Goal: Navigation & Orientation: Find specific page/section

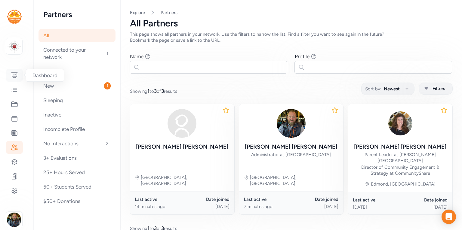
click at [12, 79] on icon at bounding box center [14, 75] width 7 height 7
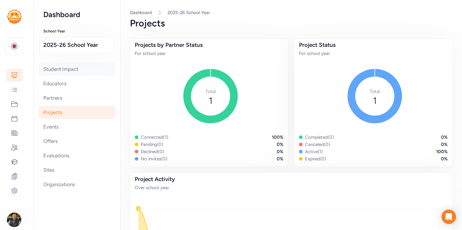
click at [60, 68] on div "Student Impact" at bounding box center [77, 69] width 77 height 13
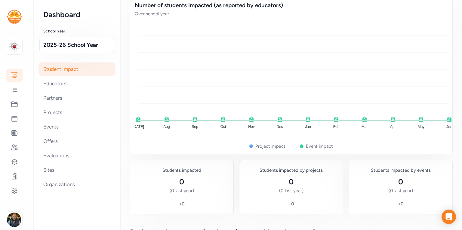
scroll to position [59, 0]
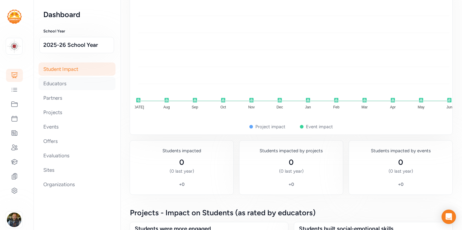
click at [55, 86] on div "Educators" at bounding box center [77, 83] width 77 height 13
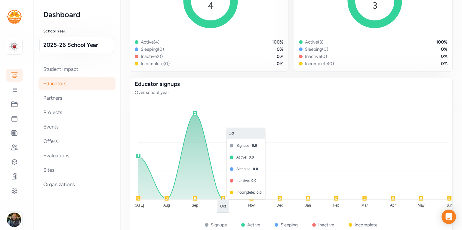
scroll to position [104, 0]
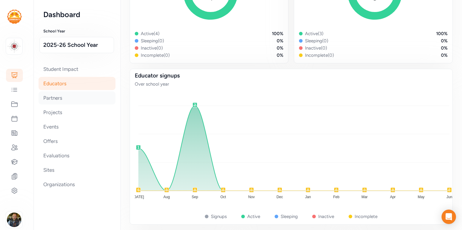
click at [53, 97] on div "Partners" at bounding box center [77, 97] width 77 height 13
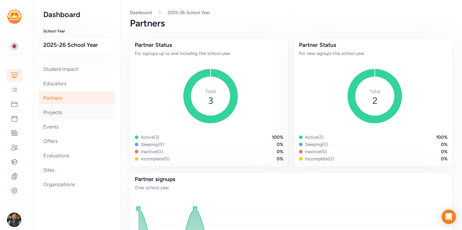
click at [54, 117] on div "Projects" at bounding box center [77, 112] width 77 height 13
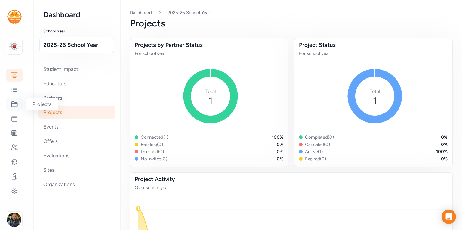
click at [13, 105] on icon at bounding box center [14, 104] width 7 height 7
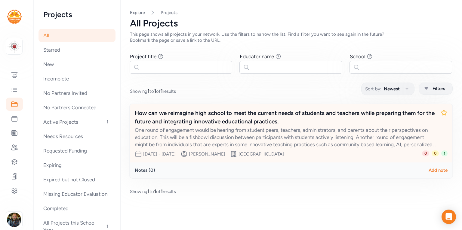
click at [252, 139] on div "One round of engagement would be hearing from student peers, teachers, administ…" at bounding box center [285, 138] width 301 height 22
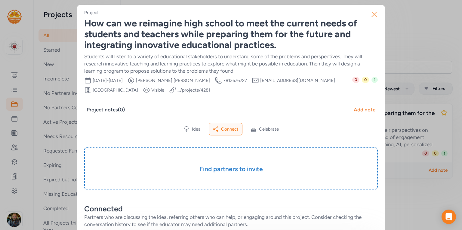
click at [372, 14] on icon "button" at bounding box center [375, 15] width 10 height 10
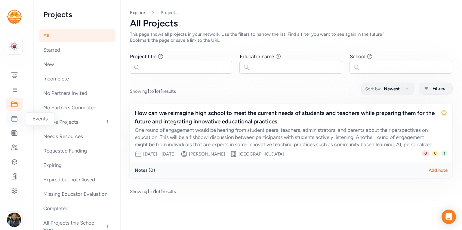
click at [13, 123] on div at bounding box center [14, 118] width 17 height 13
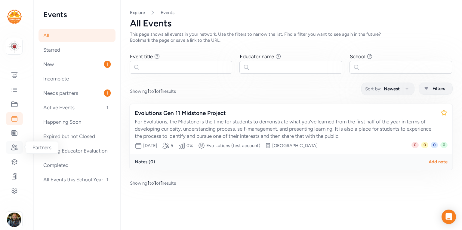
click at [15, 149] on icon at bounding box center [14, 147] width 6 height 5
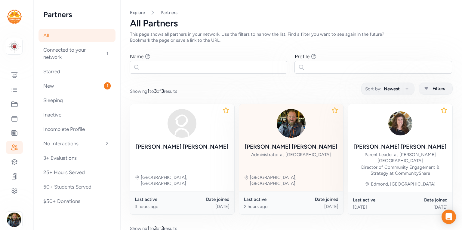
scroll to position [21, 0]
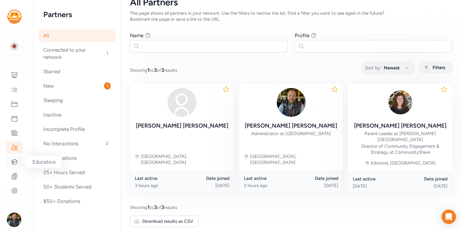
click at [15, 164] on icon at bounding box center [14, 161] width 6 height 5
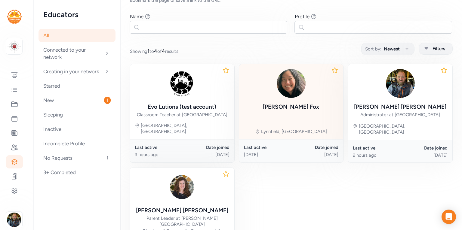
scroll to position [53, 0]
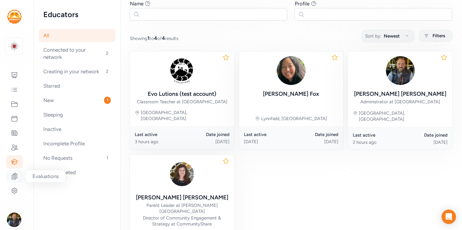
click at [10, 179] on div at bounding box center [14, 176] width 17 height 13
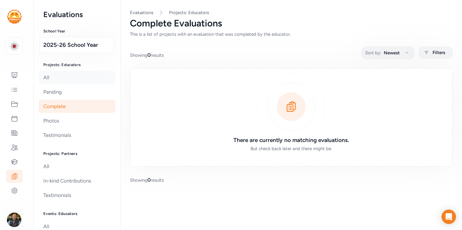
click at [41, 76] on div "All" at bounding box center [77, 77] width 77 height 13
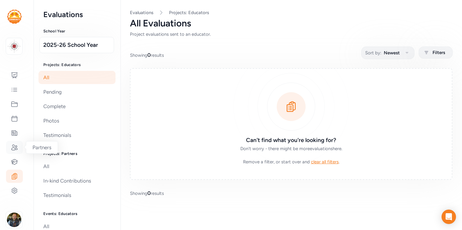
click at [12, 150] on icon at bounding box center [14, 147] width 7 height 7
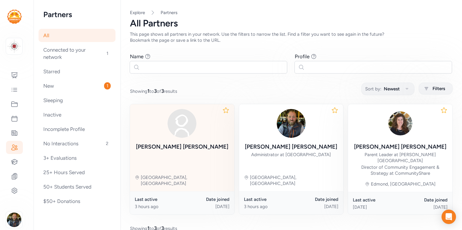
click at [179, 131] on img at bounding box center [182, 123] width 29 height 29
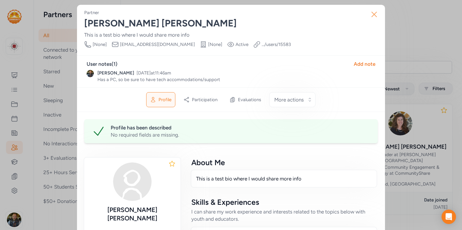
click at [374, 14] on icon "button" at bounding box center [374, 14] width 5 height 5
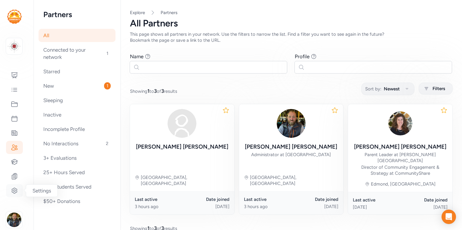
click at [9, 192] on div at bounding box center [14, 190] width 17 height 13
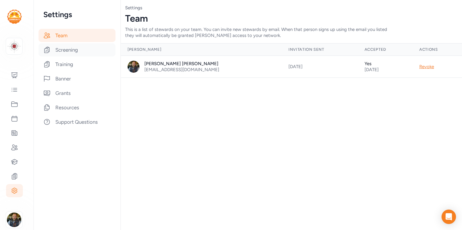
click at [65, 51] on div "Screening" at bounding box center [77, 49] width 77 height 13
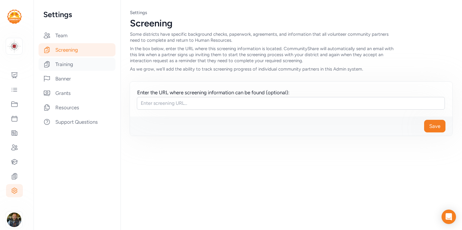
click at [62, 65] on div "Training" at bounding box center [77, 64] width 77 height 13
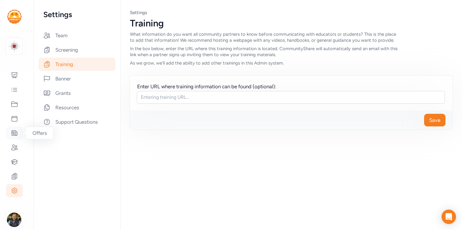
click at [17, 133] on icon at bounding box center [14, 133] width 7 height 7
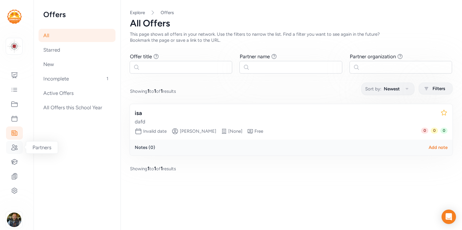
click at [14, 149] on icon at bounding box center [14, 147] width 7 height 7
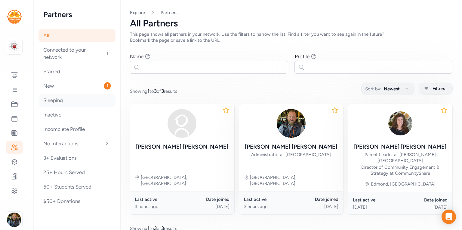
click at [51, 103] on div "Sleeping" at bounding box center [77, 100] width 77 height 13
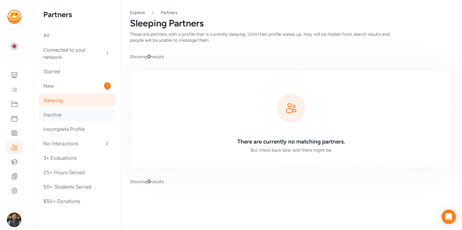
click at [55, 109] on div "Inactive" at bounding box center [77, 114] width 77 height 13
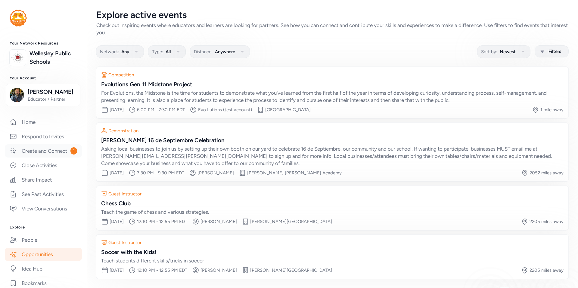
click at [40, 151] on link "Create and Connect 1" at bounding box center [43, 150] width 77 height 13
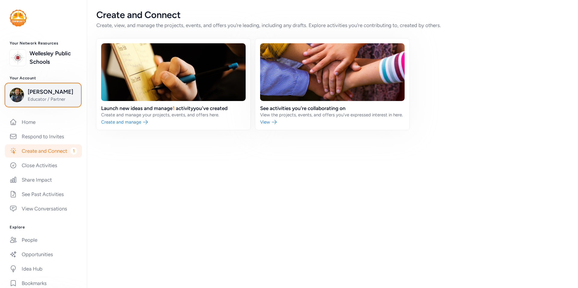
click at [41, 101] on span "Educator / Partner" at bounding box center [52, 99] width 49 height 6
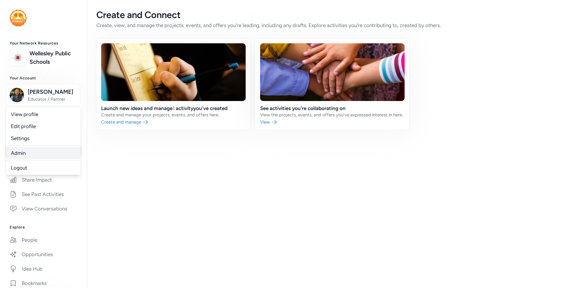
click at [28, 155] on link "Admin" at bounding box center [43, 153] width 75 height 12
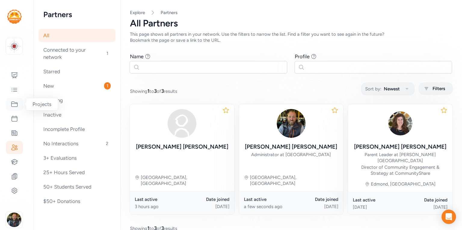
click at [16, 104] on icon at bounding box center [14, 104] width 6 height 5
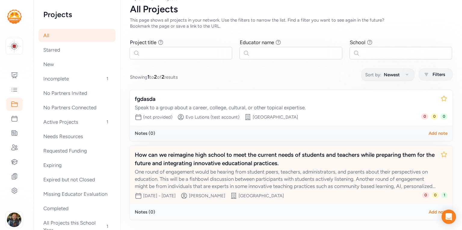
scroll to position [16, 0]
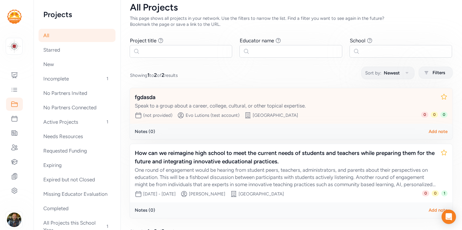
click at [277, 109] on div "fgdasda Speak to a group about a career, college, cultural, or other topical ex…" at bounding box center [291, 106] width 323 height 36
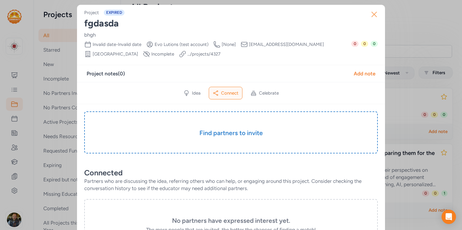
click at [376, 15] on icon "button" at bounding box center [375, 15] width 10 height 10
